Goal: Navigation & Orientation: Find specific page/section

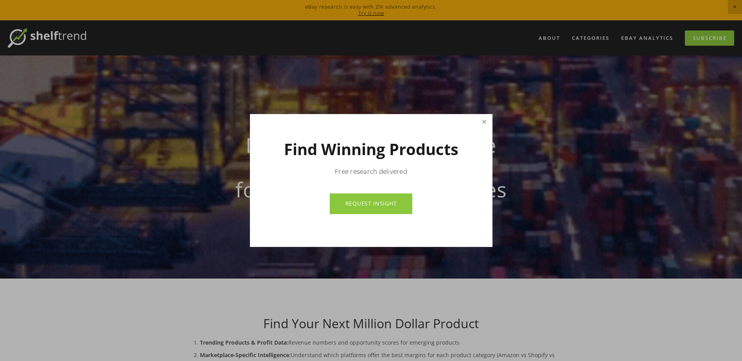
click at [484, 124] on link "Close" at bounding box center [484, 122] width 14 height 14
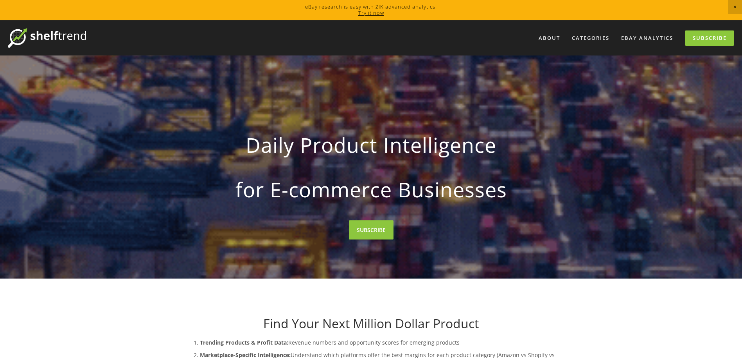
click at [376, 13] on link "Try it now" at bounding box center [371, 12] width 26 height 7
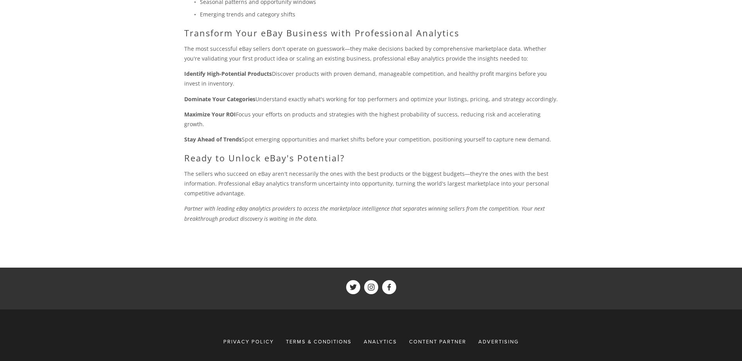
scroll to position [576, 0]
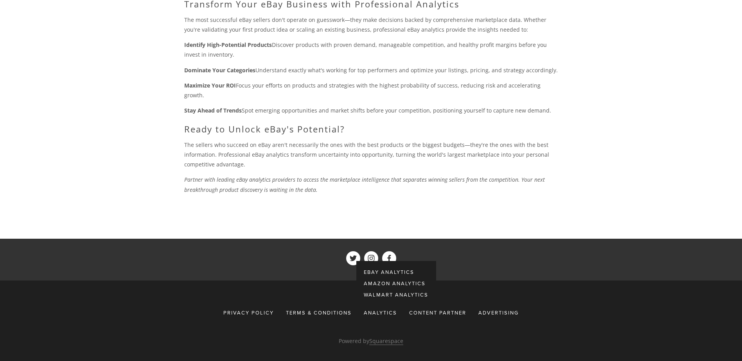
click at [381, 306] on div "Analytics" at bounding box center [380, 313] width 43 height 14
